Goal: Check status: Check status

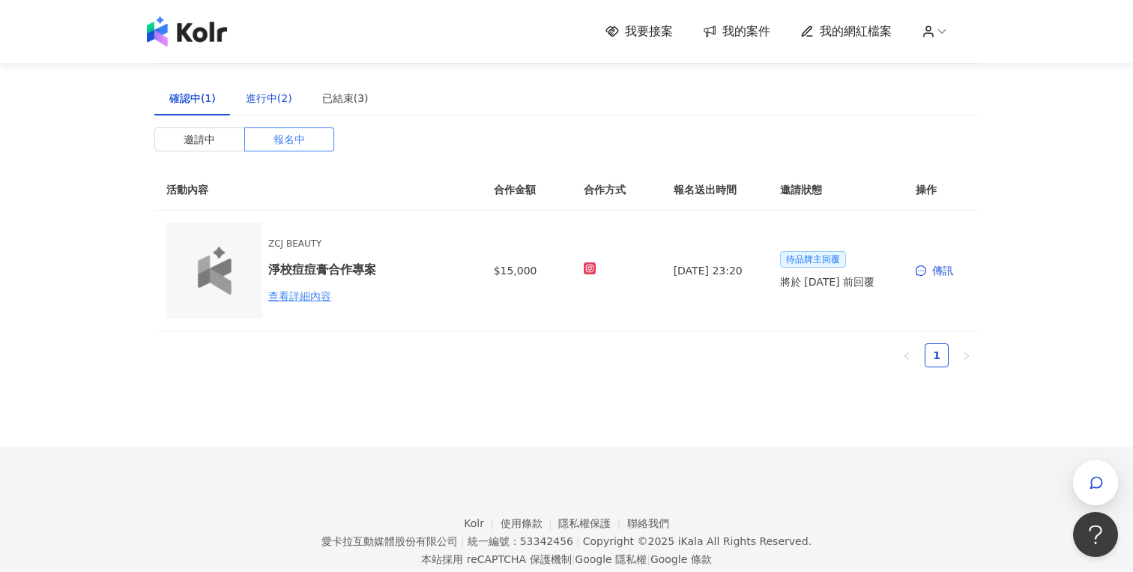
click at [271, 100] on div "進行中(2)" at bounding box center [269, 98] width 46 height 16
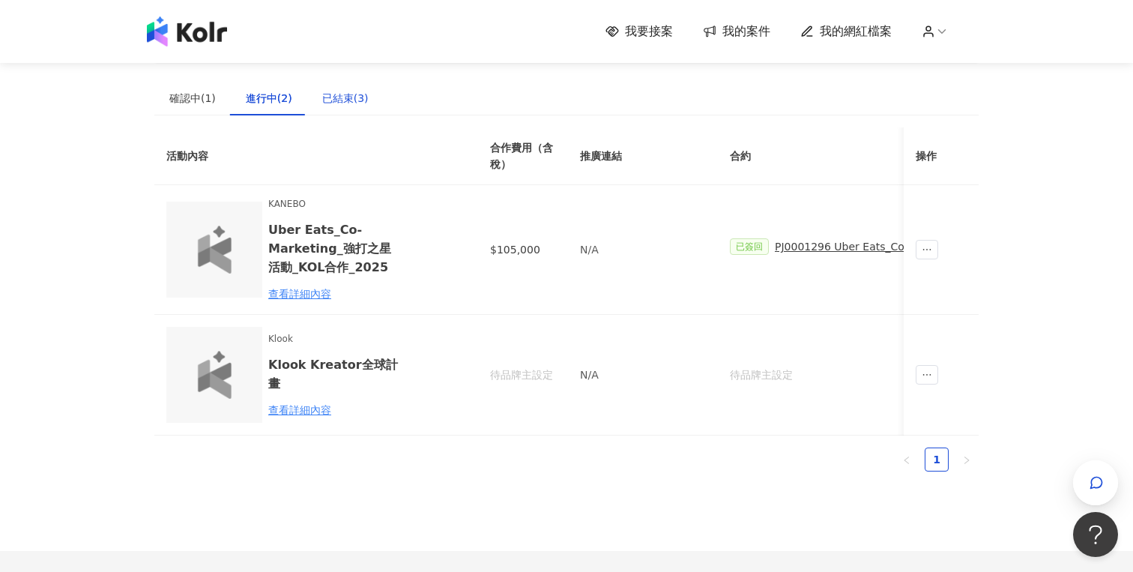
click at [328, 99] on div "已結束(3)" at bounding box center [345, 98] width 46 height 16
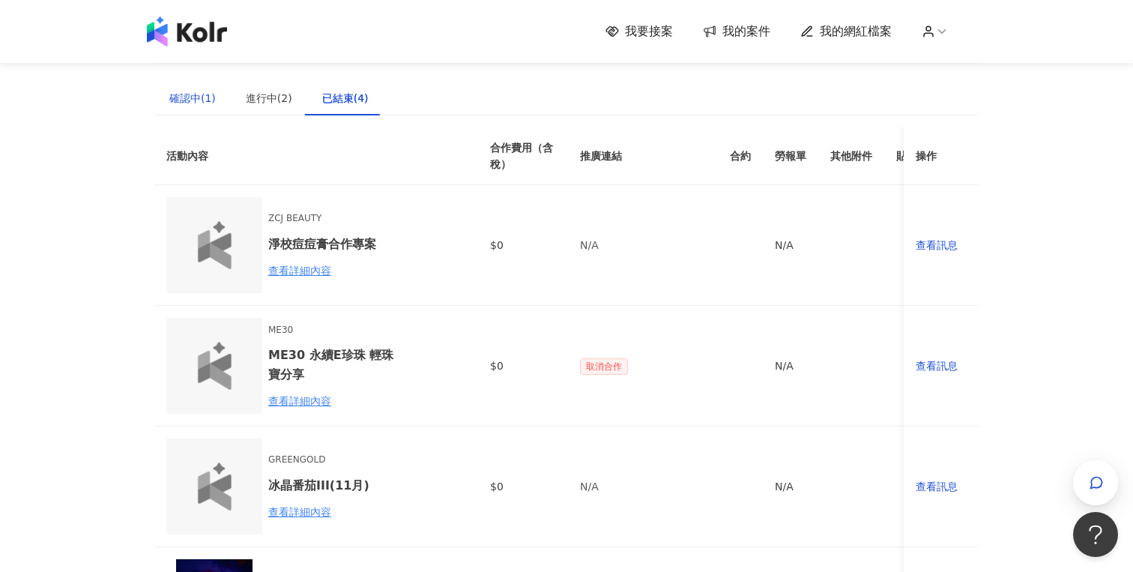
click at [195, 106] on div "確認中(1)" at bounding box center [192, 98] width 46 height 16
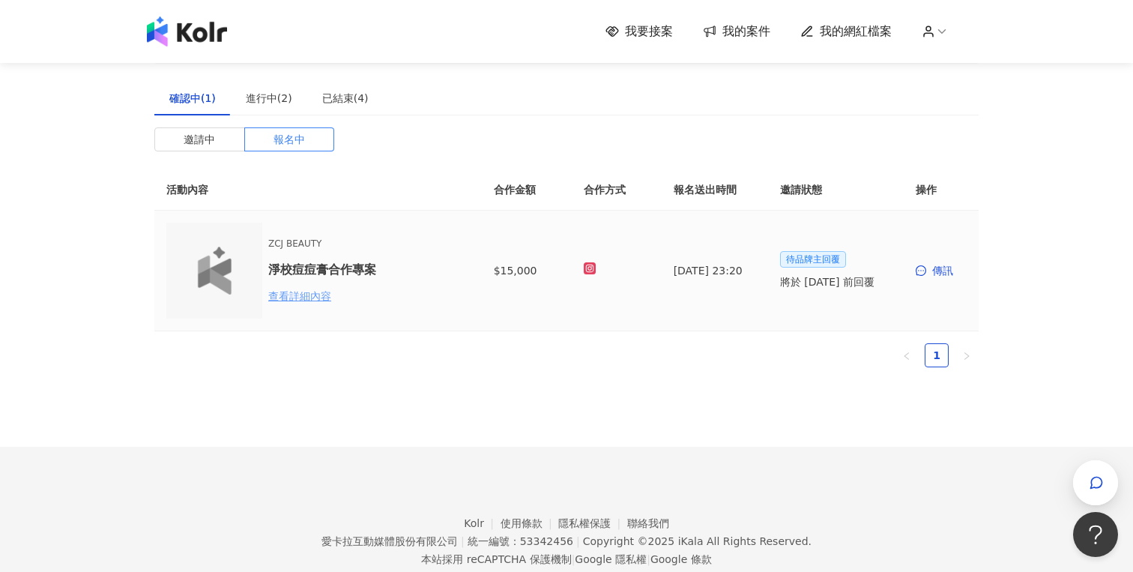
click at [310, 291] on div "查看詳細內容" at bounding box center [333, 296] width 131 height 16
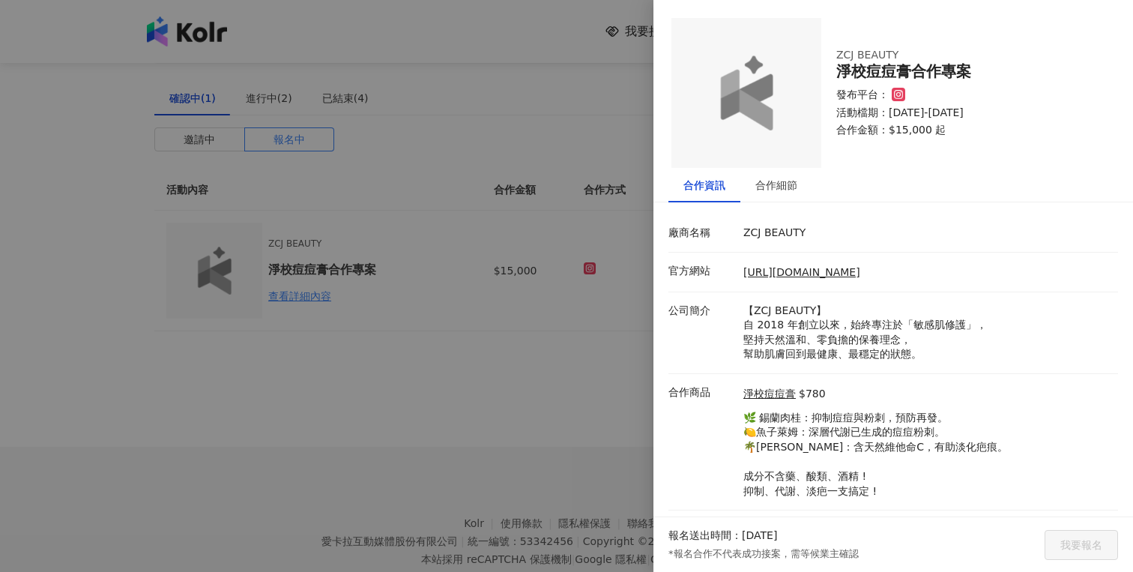
click at [558, 342] on div at bounding box center [566, 286] width 1133 height 572
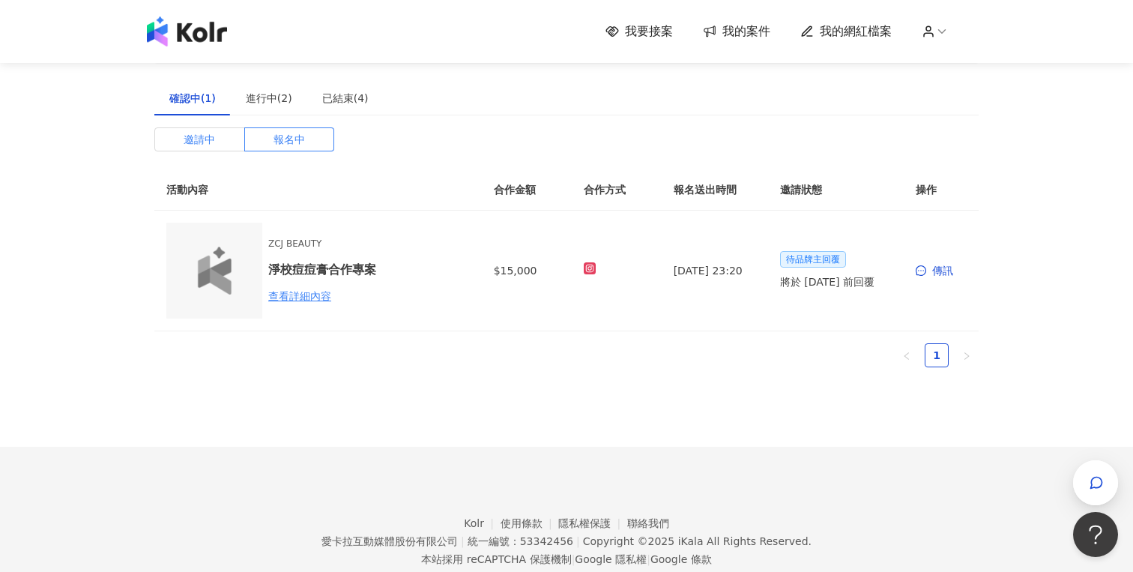
click at [202, 140] on span "邀請中" at bounding box center [199, 139] width 31 height 22
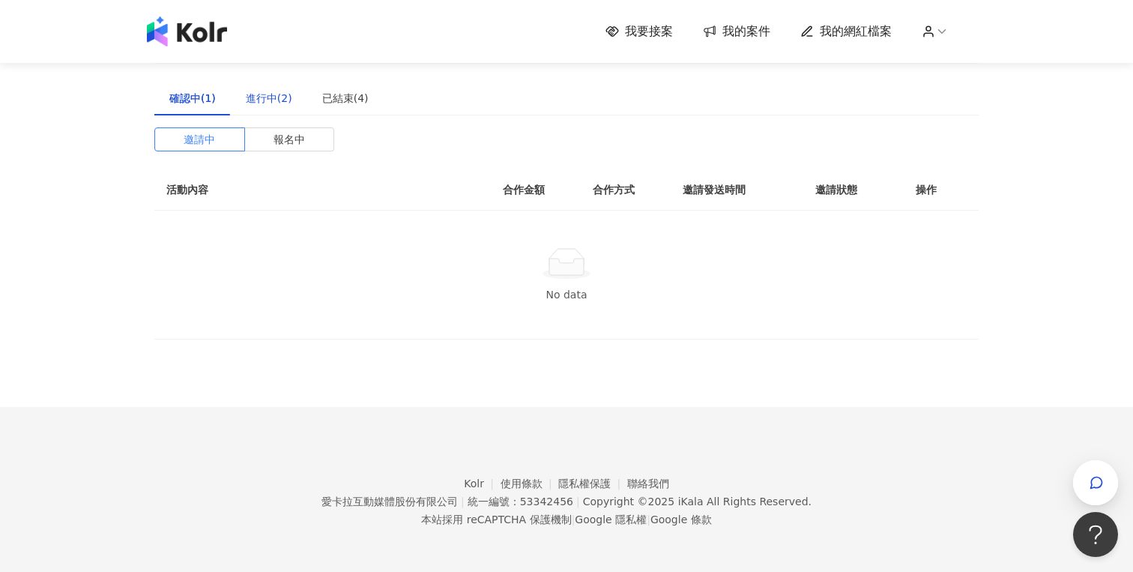
click at [278, 93] on div "進行中(2)" at bounding box center [269, 98] width 46 height 16
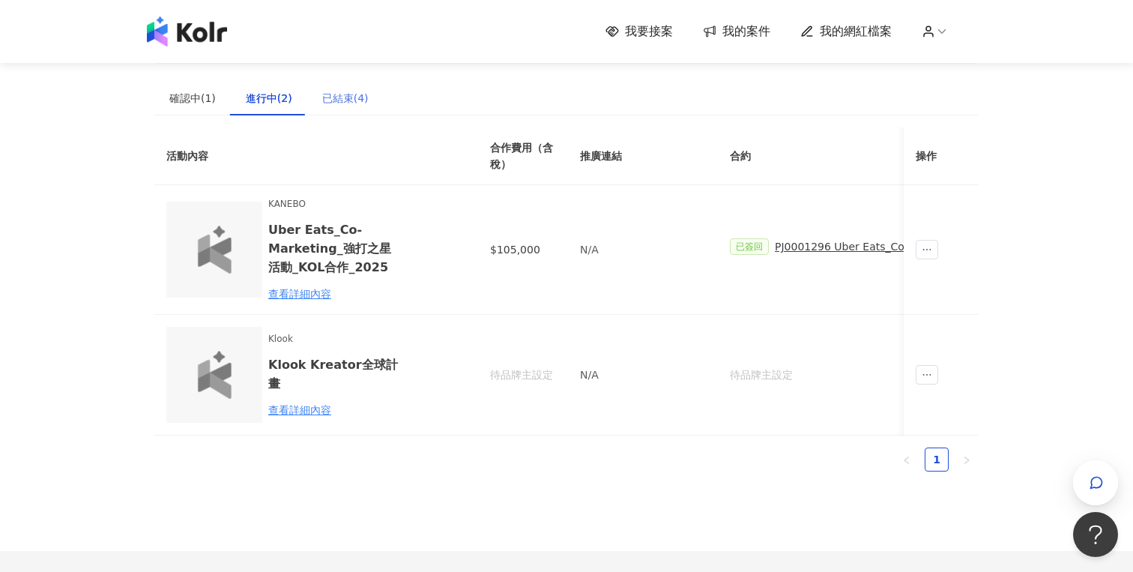
click at [315, 97] on div "已結束(4)" at bounding box center [345, 98] width 76 height 34
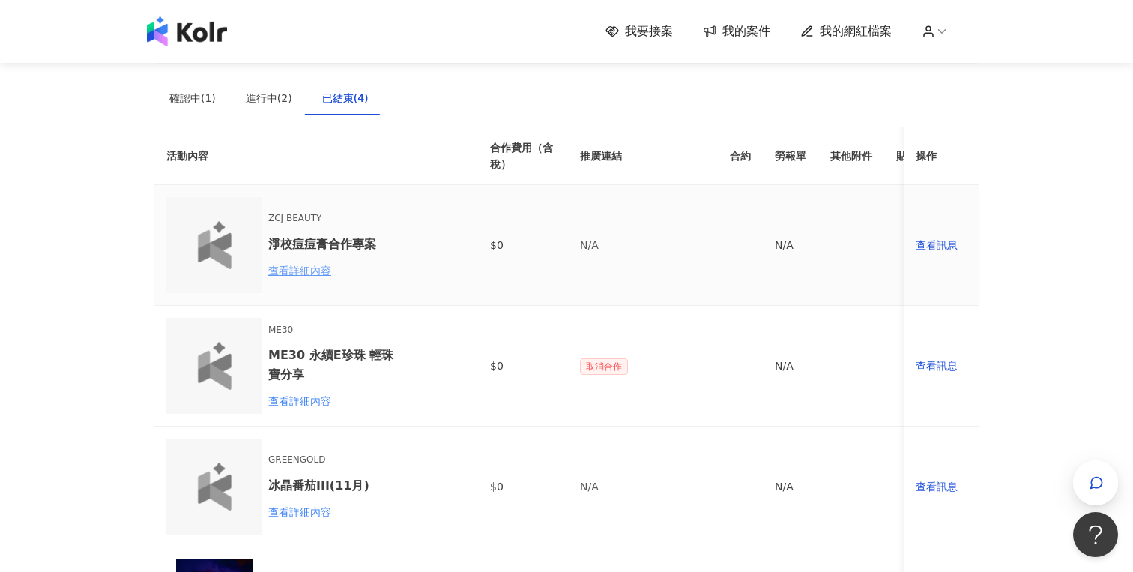
click at [315, 265] on div "查看詳細內容" at bounding box center [333, 270] width 131 height 16
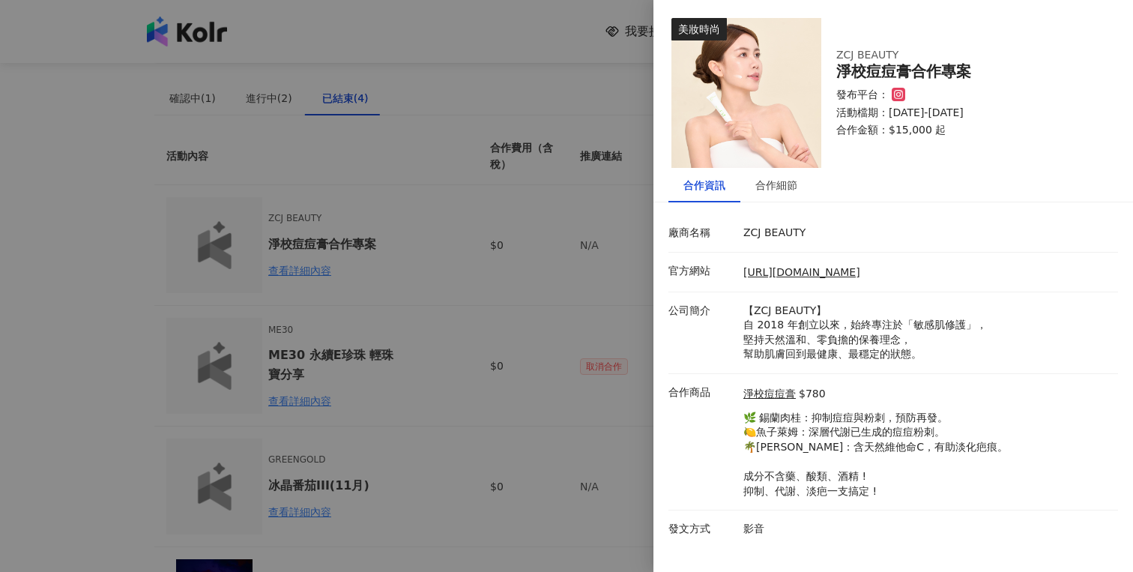
click at [554, 222] on div at bounding box center [566, 286] width 1133 height 572
